Goal: Task Accomplishment & Management: Manage account settings

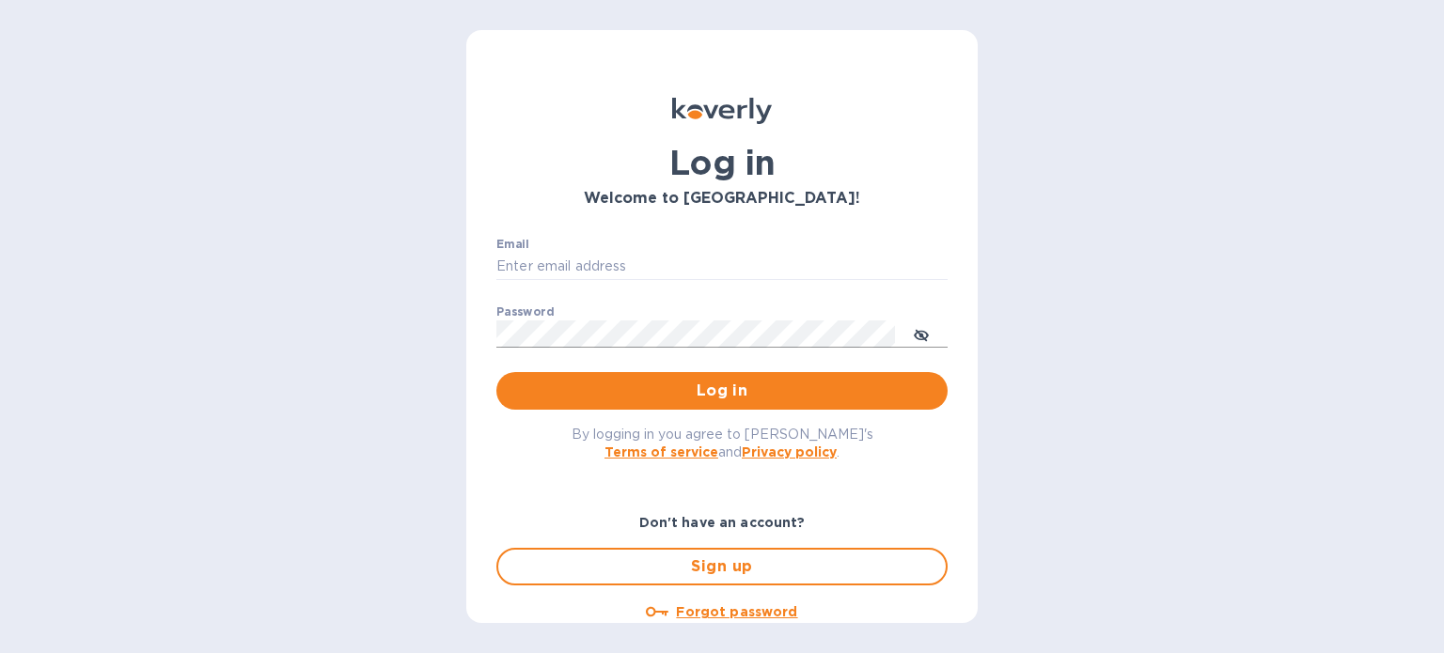
type input "[EMAIL_ADDRESS][DOMAIN_NAME]"
click at [914, 331] on icon "toggle password visibility" at bounding box center [921, 335] width 15 height 15
click at [924, 336] on icon "toggle password visibility" at bounding box center [921, 335] width 15 height 15
click at [696, 386] on span "Log in" at bounding box center [721, 391] width 421 height 23
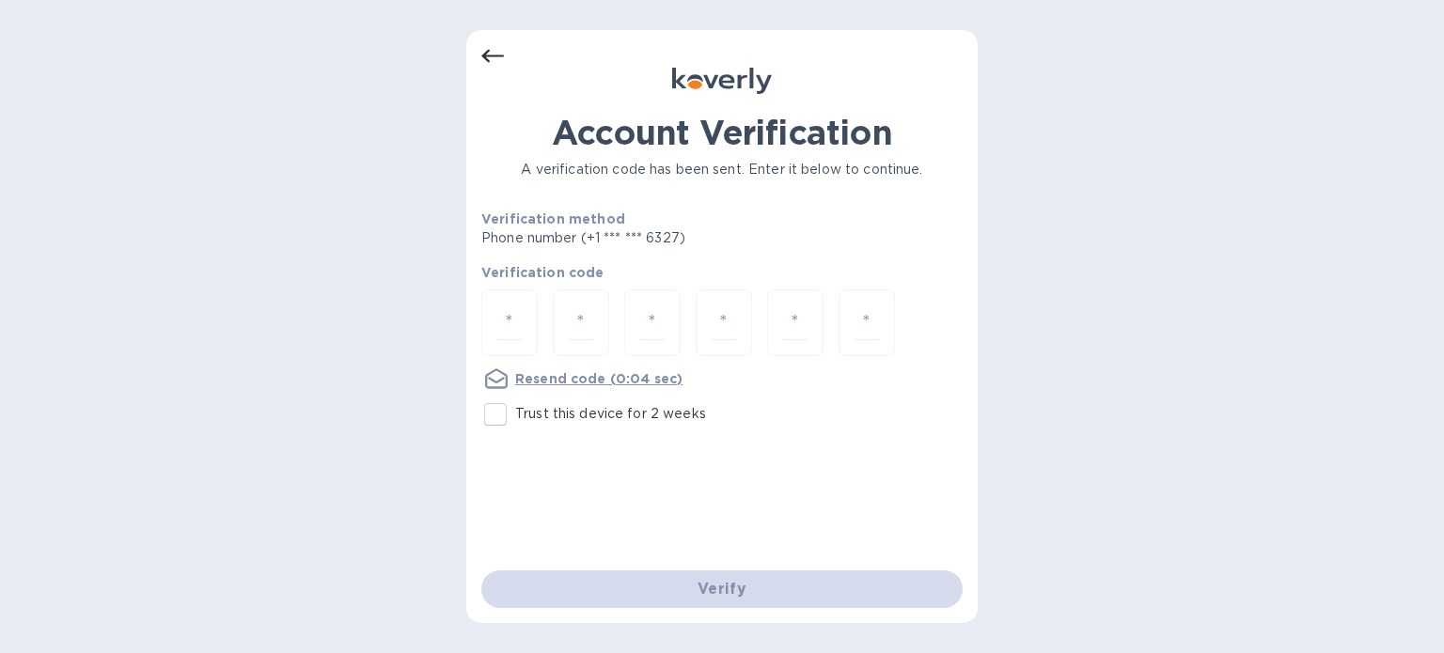
drag, startPoint x: 1026, startPoint y: 301, endPoint x: 1036, endPoint y: 214, distance: 87.0
click at [1028, 289] on div "Account Verification A verification code has been sent. Enter it below to conti…" at bounding box center [722, 326] width 1444 height 653
click at [496, 51] on icon at bounding box center [492, 56] width 23 height 23
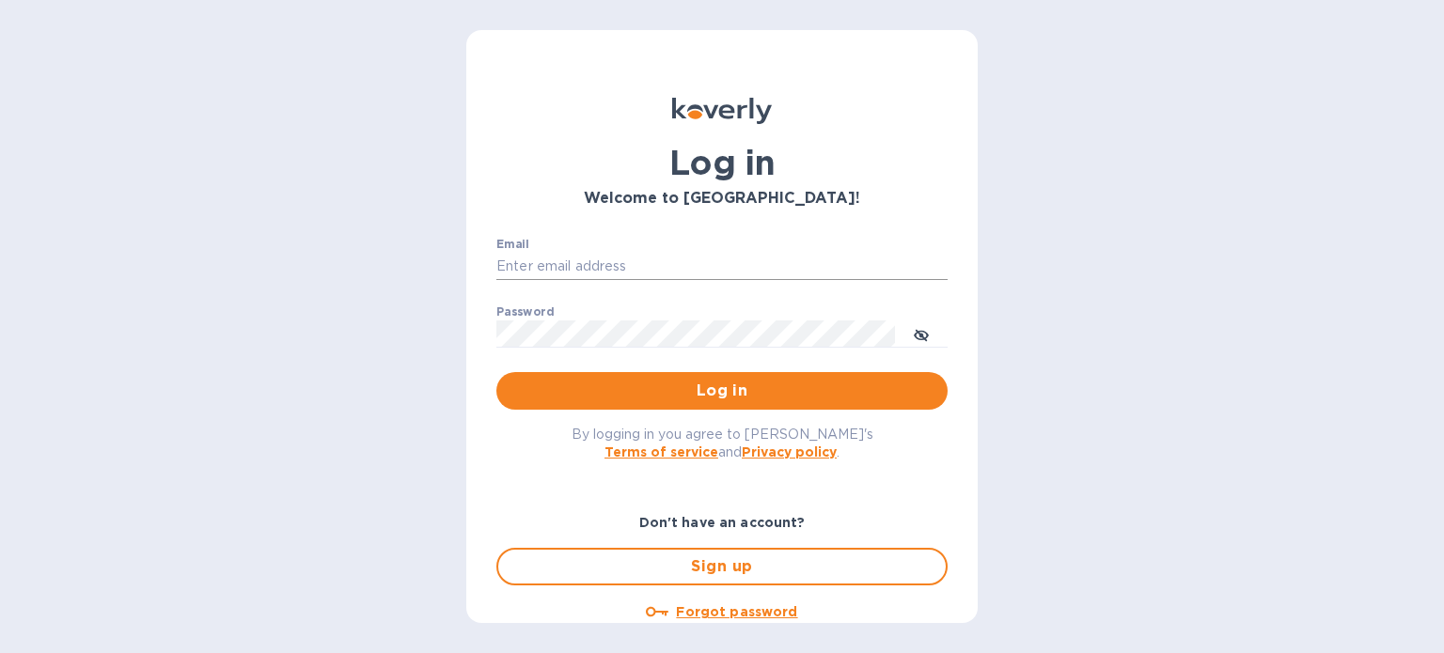
type input "[EMAIL_ADDRESS][DOMAIN_NAME]"
click at [928, 332] on icon "toggle password visibility" at bounding box center [921, 335] width 15 height 15
click at [762, 387] on span "Log in" at bounding box center [721, 391] width 421 height 23
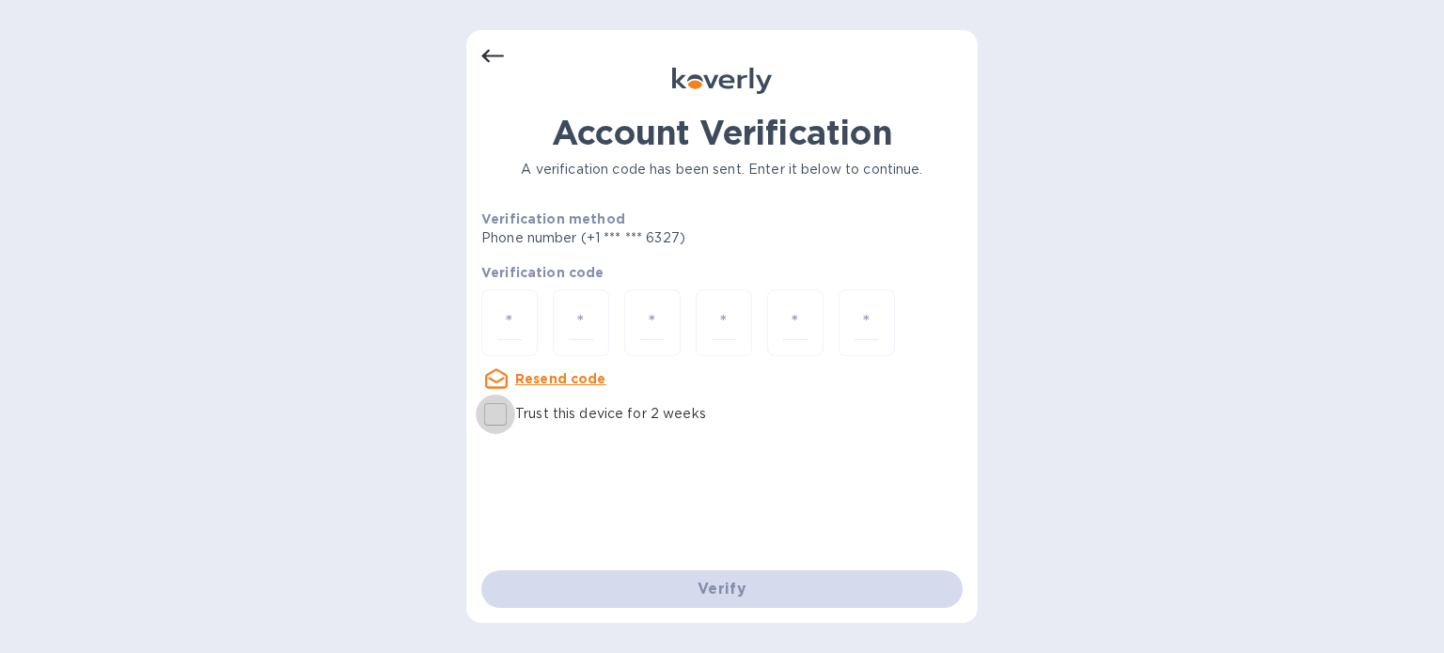
click at [503, 415] on input "Trust this device for 2 weeks" at bounding box center [495, 414] width 39 height 39
checkbox input "true"
click at [494, 55] on icon at bounding box center [492, 56] width 23 height 23
